Goal: Navigation & Orientation: Find specific page/section

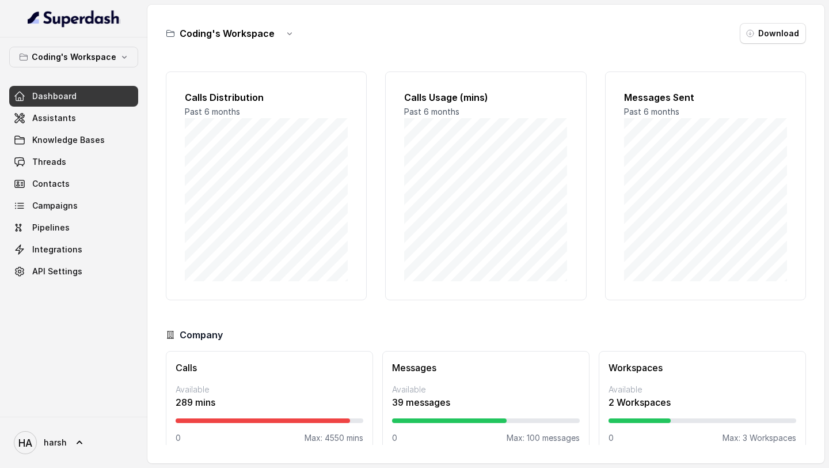
click at [66, 101] on span "Dashboard" at bounding box center [54, 96] width 44 height 12
